Goal: Navigation & Orientation: Find specific page/section

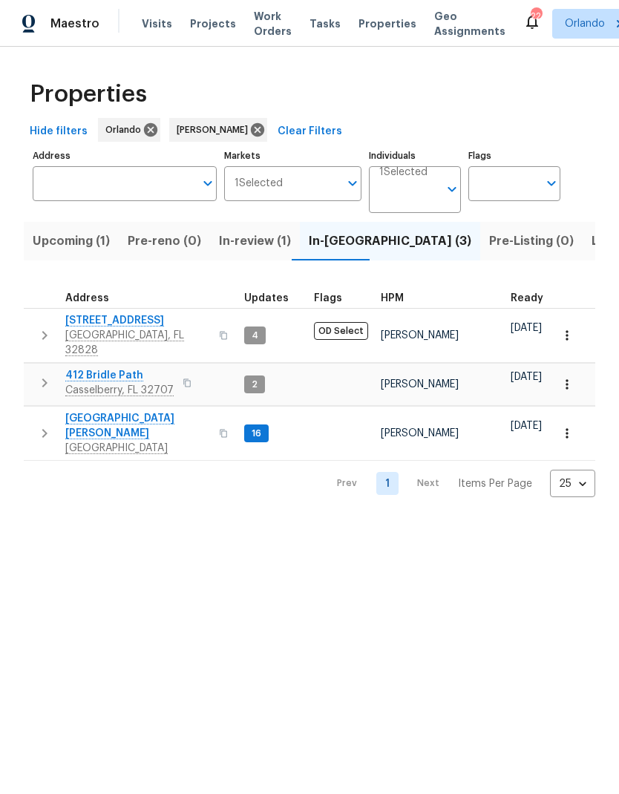
click at [126, 411] on span "7618 Brockbank Dr" at bounding box center [137, 426] width 145 height 30
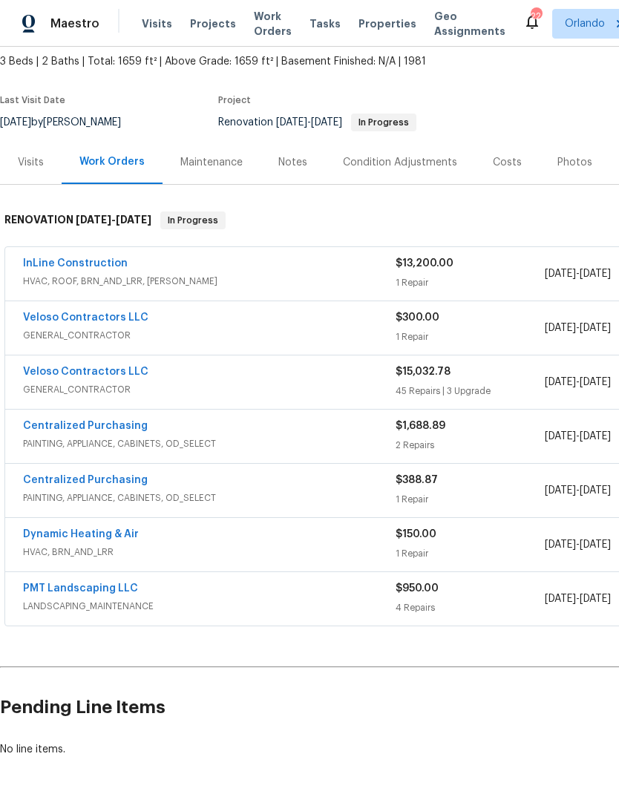
scroll to position [85, 0]
click at [127, 376] on link "Veloso Contractors LLC" at bounding box center [85, 372] width 125 height 10
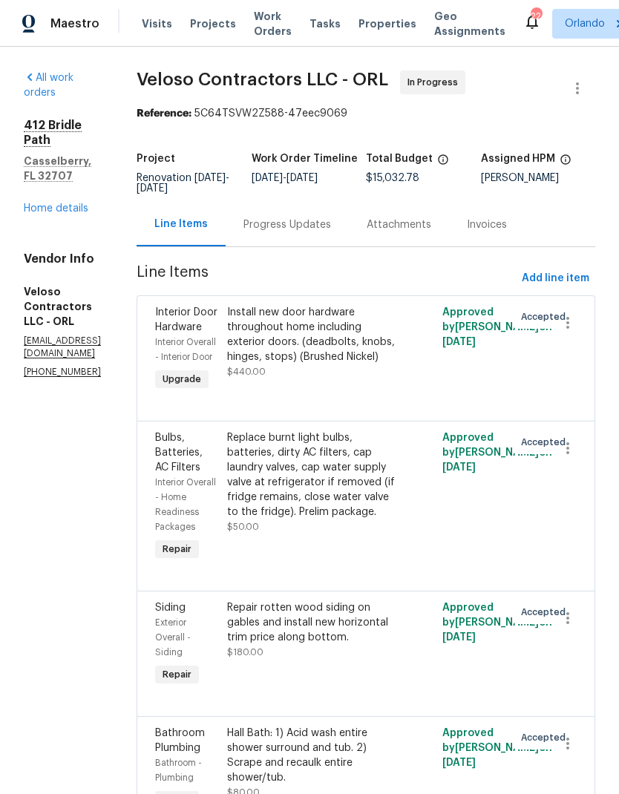
click at [81, 203] on link "Home details" at bounding box center [56, 208] width 65 height 10
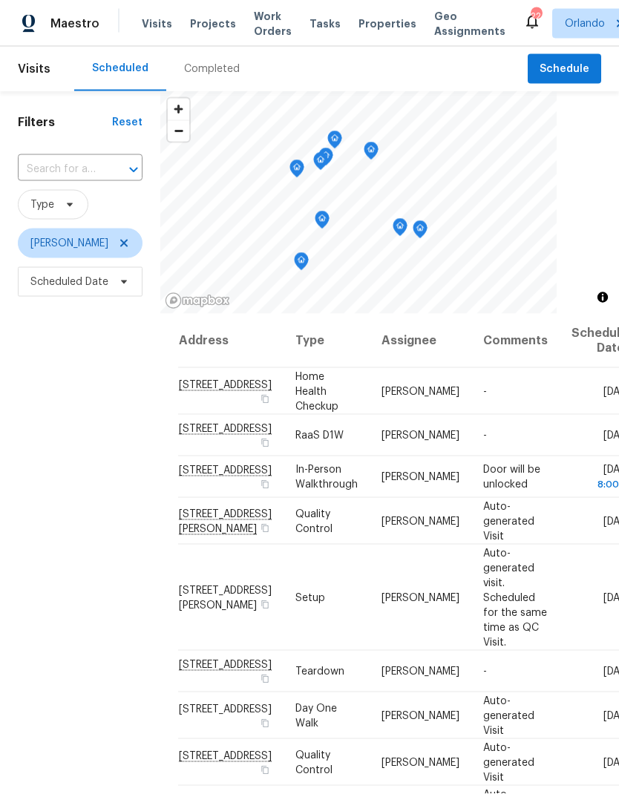
scroll to position [30, 0]
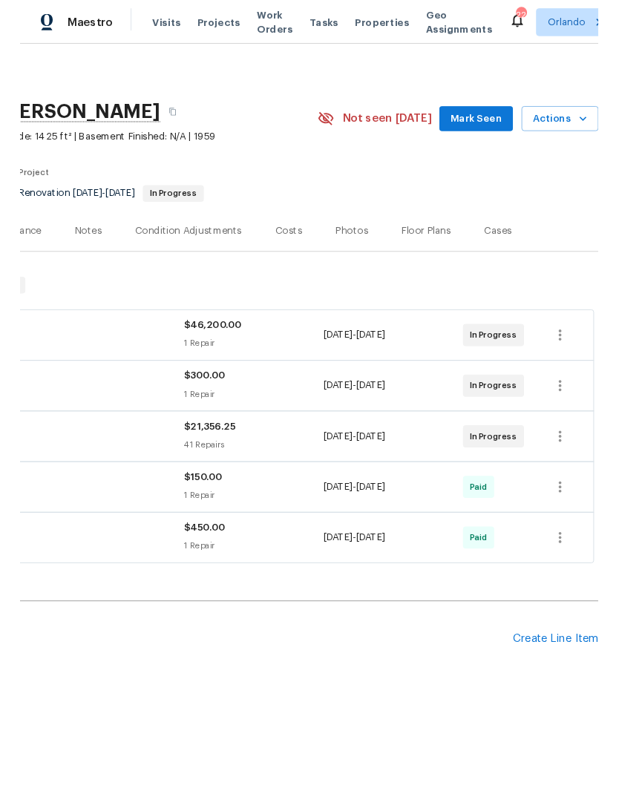
scroll to position [0, 220]
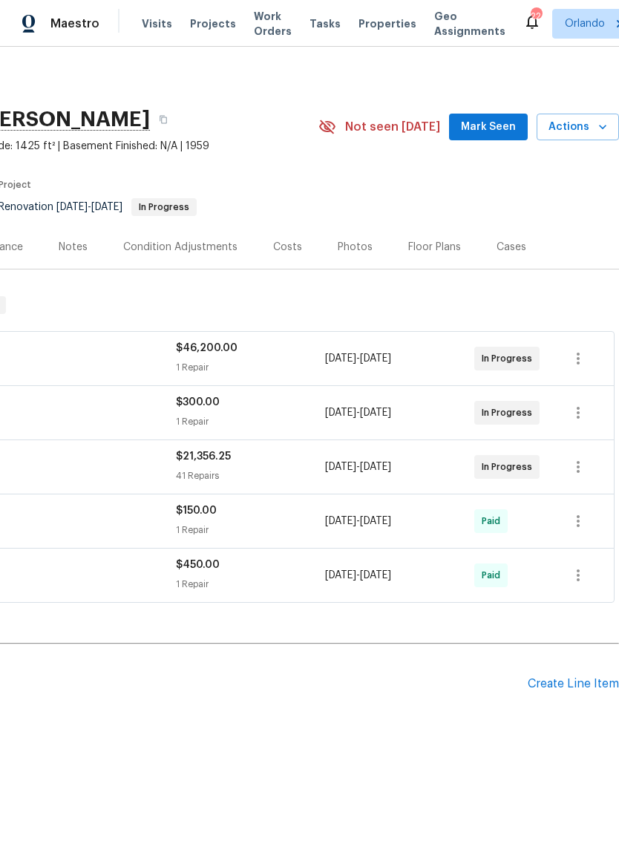
click at [507, 130] on span "Mark Seen" at bounding box center [488, 127] width 55 height 19
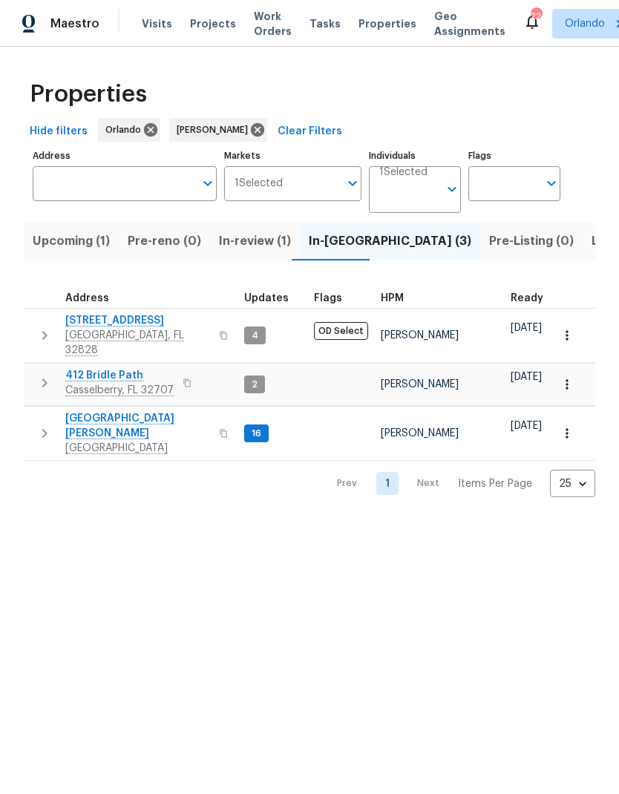
click at [592, 237] on span "Listed (8)" at bounding box center [620, 241] width 56 height 21
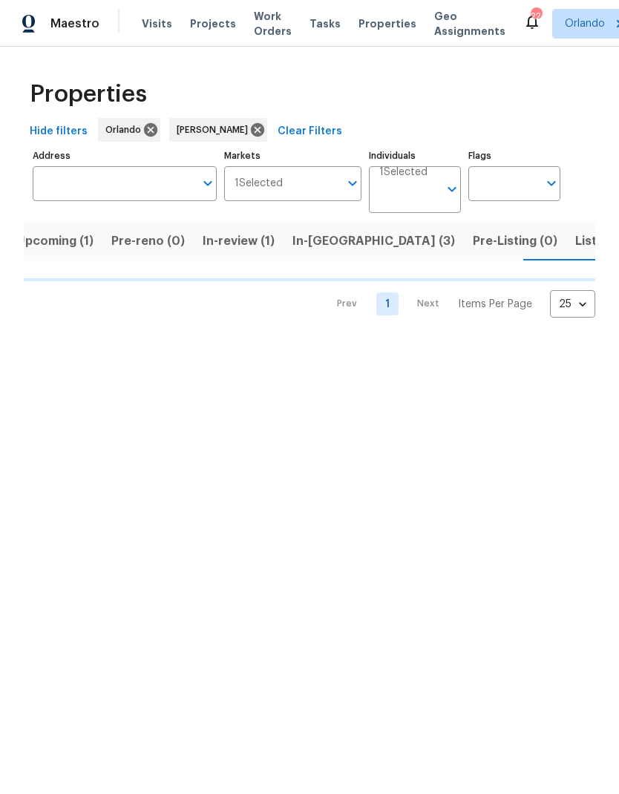
scroll to position [0, 18]
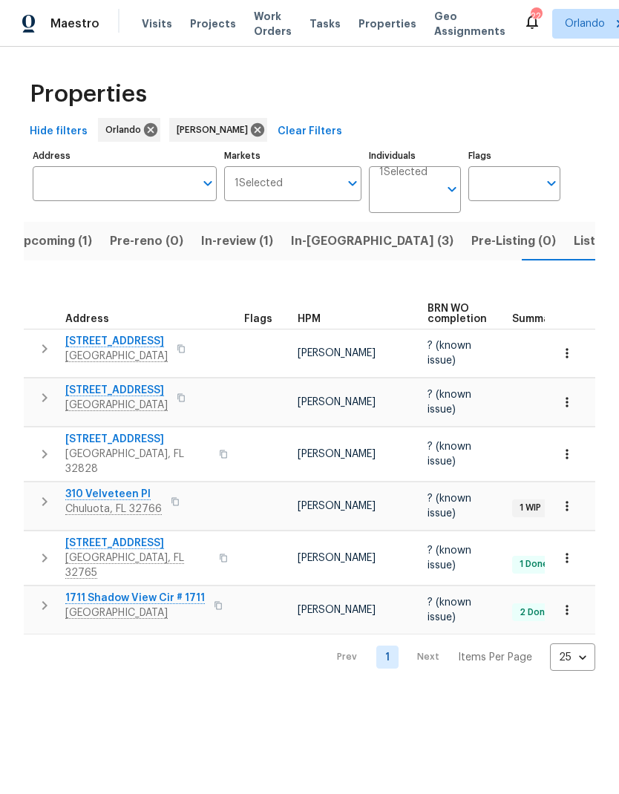
click at [324, 244] on span "In-reno (3)" at bounding box center [372, 241] width 163 height 21
